Goal: Task Accomplishment & Management: Manage account settings

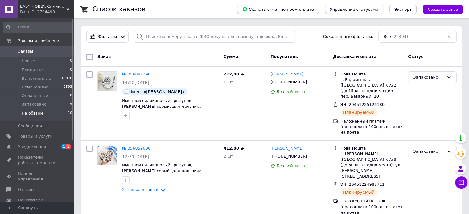
click at [39, 116] on span "На обзвон" at bounding box center [32, 114] width 21 height 6
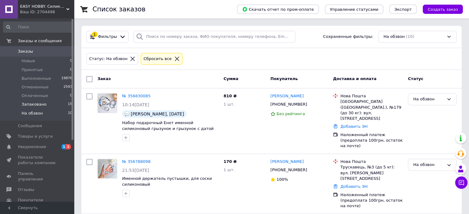
click at [36, 104] on span "Запаковано" at bounding box center [34, 105] width 25 height 6
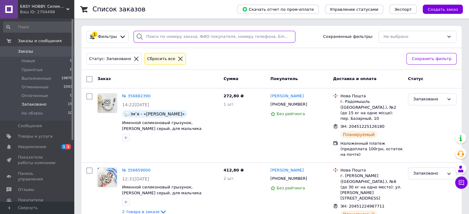
click at [194, 38] on input "search" at bounding box center [214, 37] width 162 height 12
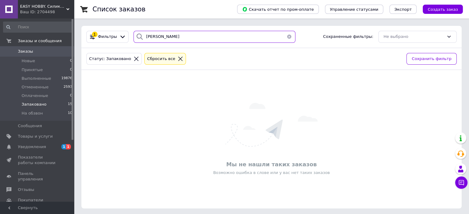
click at [166, 38] on input "[PERSON_NAME]" at bounding box center [214, 37] width 162 height 12
type input "[PERSON_NAME]"
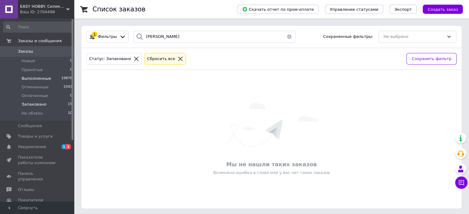
click at [44, 76] on span "Выполненные" at bounding box center [37, 79] width 30 height 6
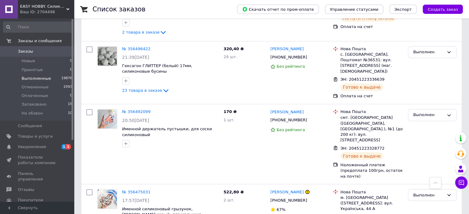
scroll to position [1049, 0]
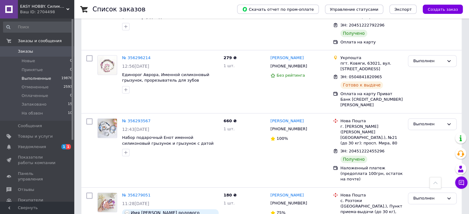
scroll to position [894, 0]
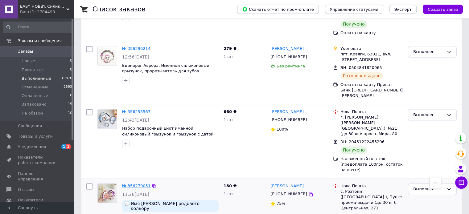
click at [129, 184] on link "№ 356279051" at bounding box center [136, 186] width 28 height 5
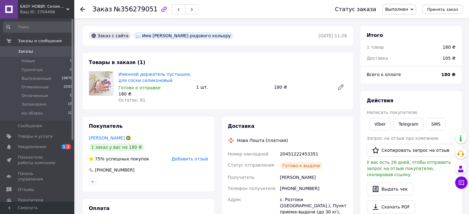
click at [82, 9] on use at bounding box center [82, 9] width 5 height 5
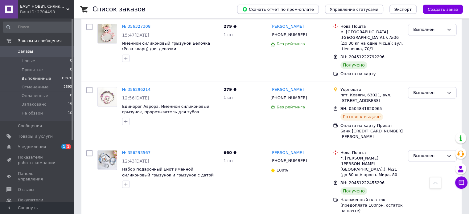
scroll to position [863, 0]
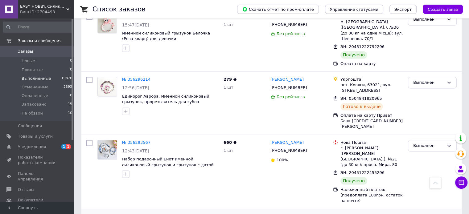
click at [137, 214] on link "№ 356279051" at bounding box center [136, 217] width 28 height 5
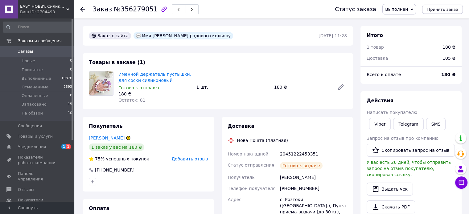
click at [84, 10] on icon at bounding box center [82, 9] width 5 height 5
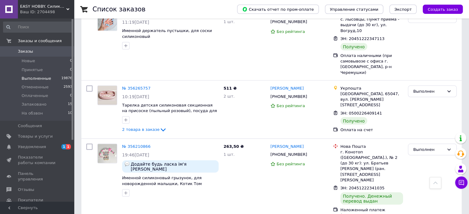
scroll to position [1141, 0]
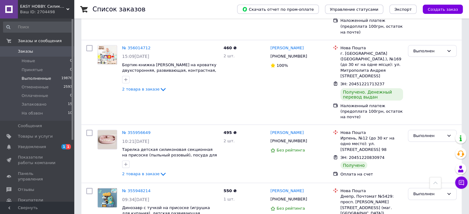
scroll to position [1146, 0]
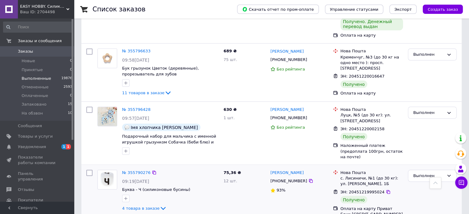
scroll to position [1126, 0]
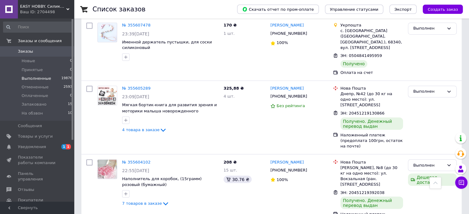
scroll to position [1061, 0]
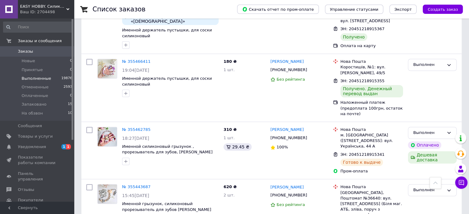
scroll to position [524, 0]
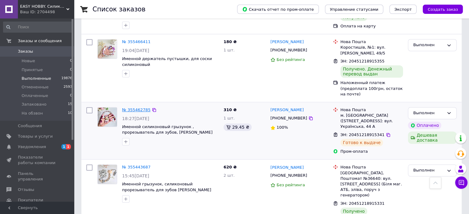
click at [137, 108] on link "№ 355462785" at bounding box center [136, 110] width 28 height 5
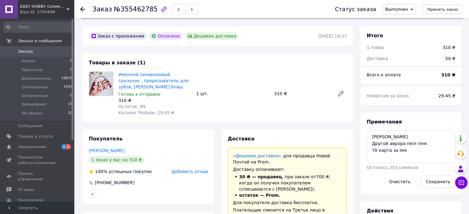
scroll to position [8, 0]
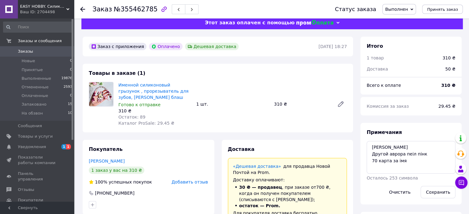
click at [82, 8] on use at bounding box center [82, 9] width 5 height 5
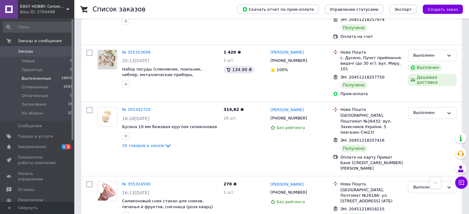
scroll to position [1111, 0]
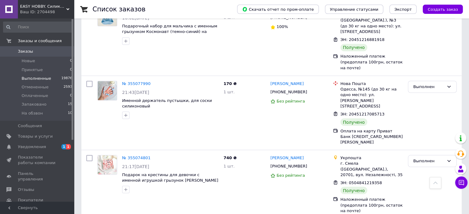
scroll to position [1120, 0]
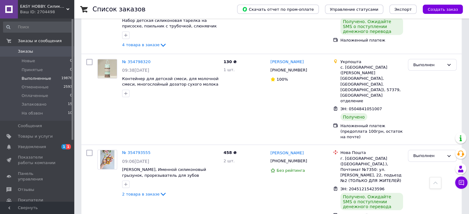
scroll to position [1191, 0]
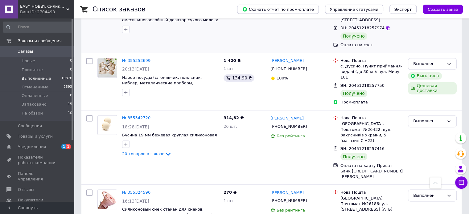
scroll to position [1111, 0]
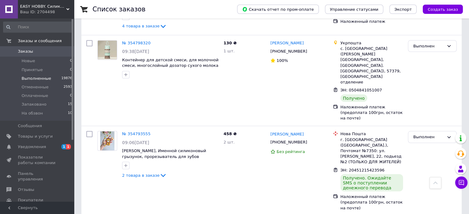
scroll to position [1191, 0]
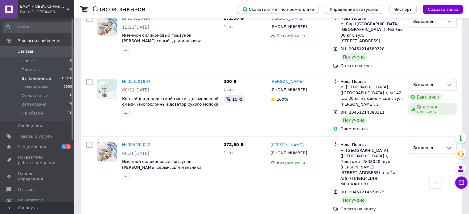
scroll to position [1079, 0]
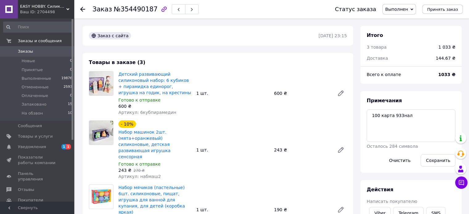
click at [83, 9] on use at bounding box center [82, 9] width 5 height 5
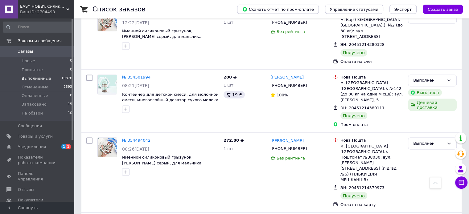
scroll to position [1106, 0]
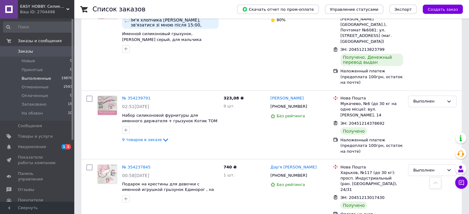
scroll to position [1105, 0]
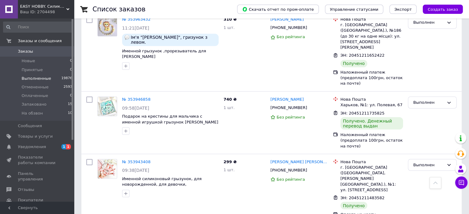
scroll to position [1106, 0]
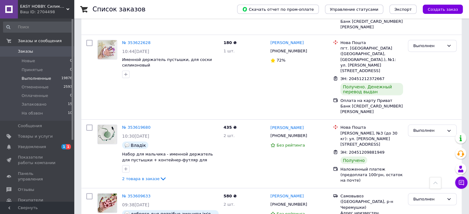
scroll to position [1196, 0]
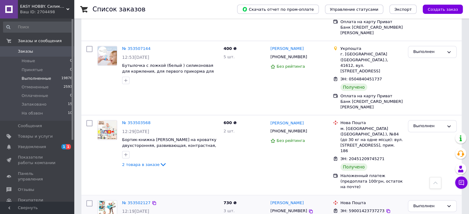
scroll to position [740, 0]
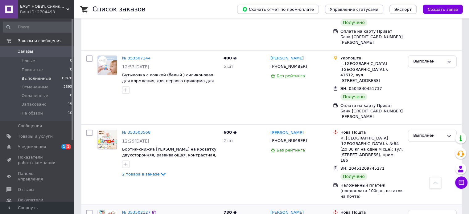
click at [130, 210] on link "№ 353502127" at bounding box center [136, 212] width 28 height 5
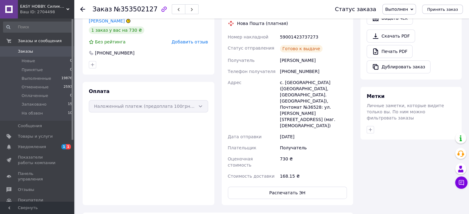
scroll to position [247, 0]
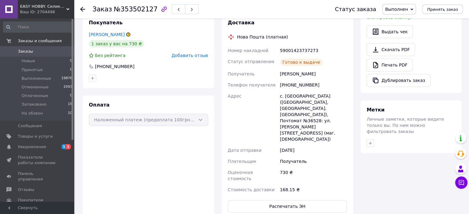
click at [84, 10] on icon at bounding box center [82, 9] width 5 height 5
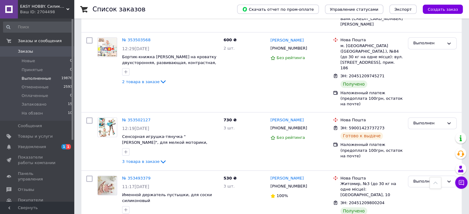
scroll to position [771, 0]
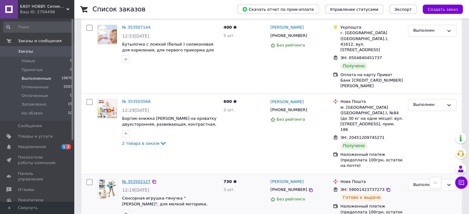
click at [125, 179] on link "№ 353502127" at bounding box center [136, 181] width 28 height 5
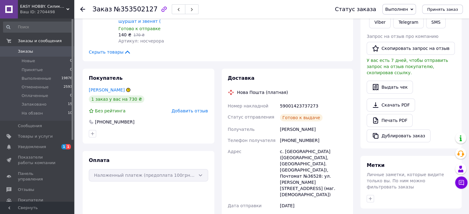
scroll to position [215, 0]
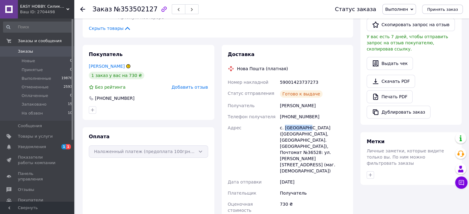
drag, startPoint x: 306, startPoint y: 116, endPoint x: 285, endPoint y: 118, distance: 21.4
click at [285, 122] on div "с. [GEOGRAPHIC_DATA] ([GEOGRAPHIC_DATA], [GEOGRAPHIC_DATA]. [GEOGRAPHIC_DATA]),…" at bounding box center [313, 149] width 69 height 54
copy div "Новосёлки"
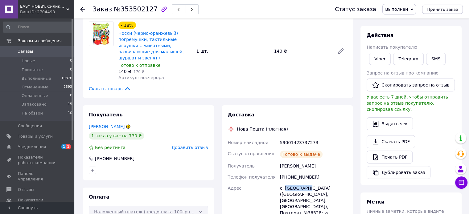
scroll to position [184, 0]
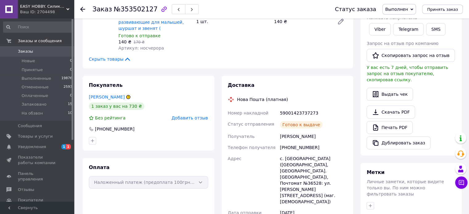
click at [327, 142] on div "[PHONE_NUMBER]" at bounding box center [313, 147] width 69 height 11
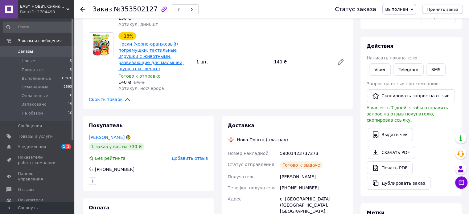
scroll to position [92, 0]
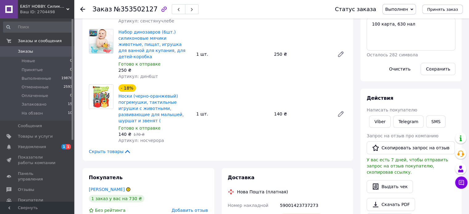
click at [83, 9] on use at bounding box center [82, 9] width 5 height 5
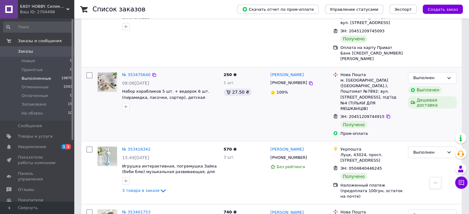
scroll to position [1135, 0]
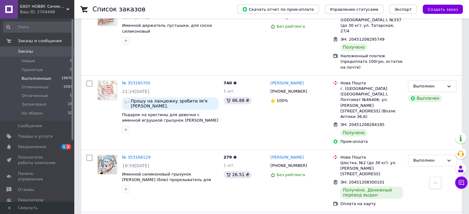
scroll to position [955, 0]
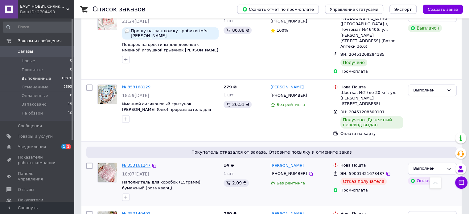
click at [140, 163] on link "№ 353161247" at bounding box center [136, 165] width 28 height 5
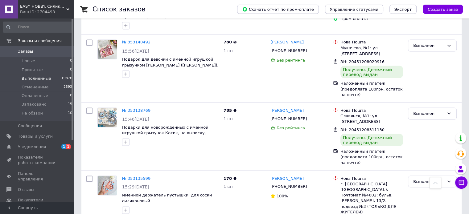
scroll to position [1129, 0]
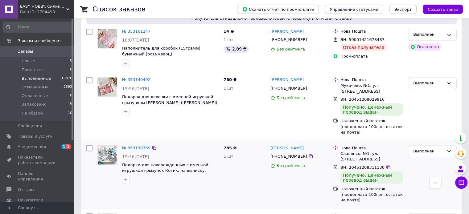
scroll to position [1129, 0]
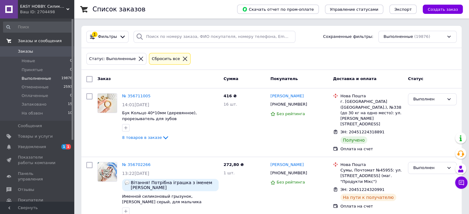
click at [38, 41] on span "Заказы и сообщения" at bounding box center [40, 41] width 44 height 6
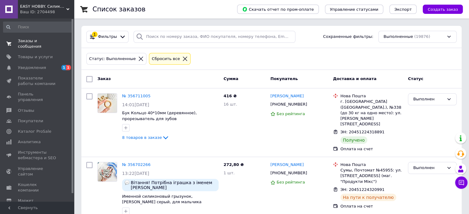
click at [38, 42] on span "Заказы и сообщения" at bounding box center [37, 43] width 39 height 11
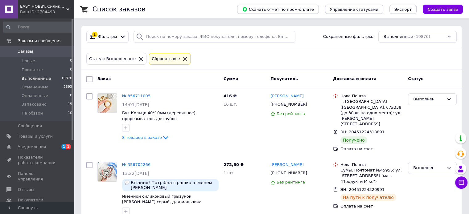
click at [34, 50] on span "Заказы" at bounding box center [37, 52] width 39 height 6
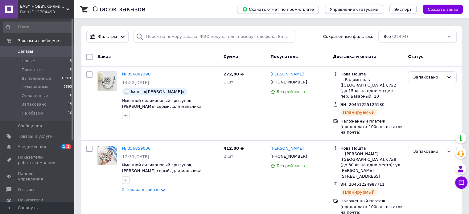
click at [48, 51] on span "Заказы" at bounding box center [37, 52] width 39 height 6
